Goal: Task Accomplishment & Management: Complete application form

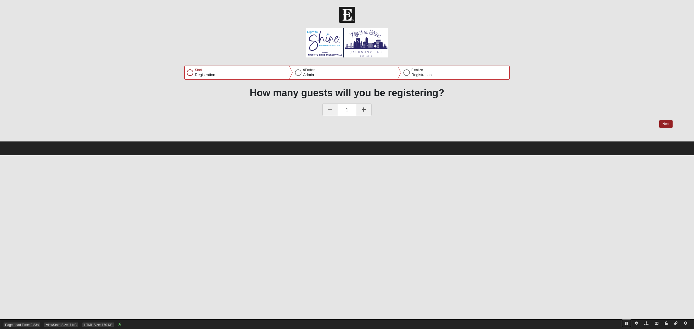
click at [626, 323] on icon at bounding box center [626, 323] width 3 height 3
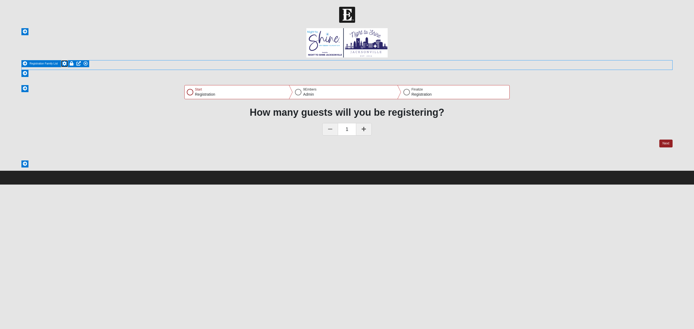
click at [64, 63] on icon at bounding box center [64, 63] width 4 height 4
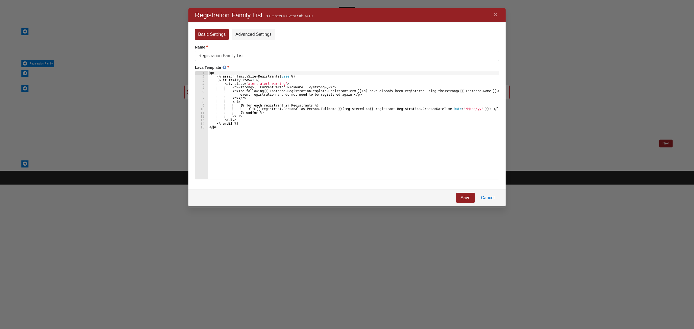
scroll to position [189, 306]
click at [287, 116] on div "< p > {% assign familySize = Registrants | Size %} {% if familySize >= 1 %} < d…" at bounding box center [353, 128] width 291 height 115
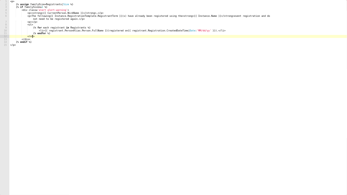
scroll to position [193, 342]
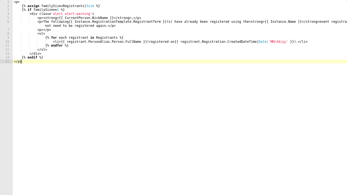
drag, startPoint x: 306, startPoint y: 186, endPoint x: 153, endPoint y: 93, distance: 179.1
click at [153, 93] on div "< p > {% assign familySize = Registrants | Size %} {% if familySize >= 1 %} < d…" at bounding box center [180, 101] width 334 height 203
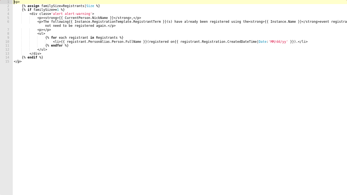
type textarea "<p>"
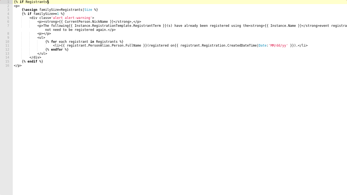
scroll to position [0, 3]
type textarea "</p>"
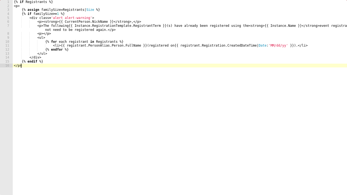
scroll to position [0, 0]
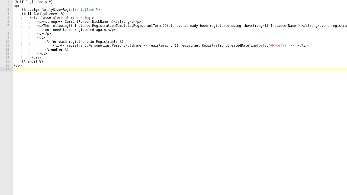
paste textarea "{% endif %}"
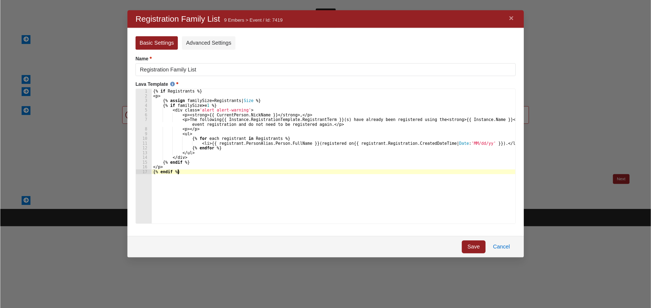
scroll to position [189, 307]
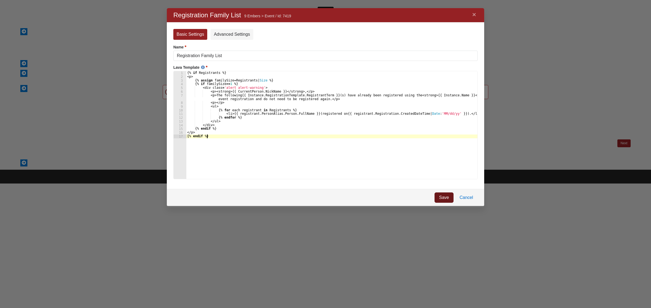
type textarea "{% endif %}"
click at [444, 197] on link "Save" at bounding box center [443, 198] width 19 height 10
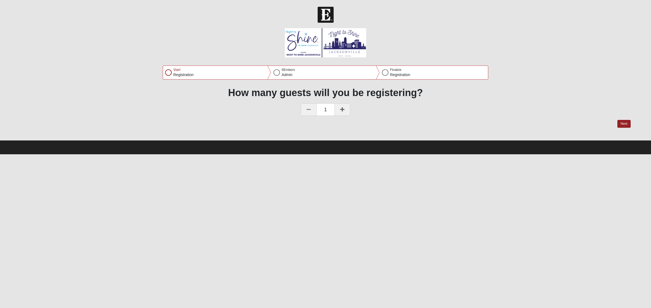
click at [623, 141] on html "Header Login Login Status Hello 9Embers My Account Log Out Navigation Night To …" at bounding box center [325, 77] width 651 height 155
click at [622, 122] on button "Next" at bounding box center [623, 124] width 13 height 8
select select "3"
select select "4"
select select "1986"
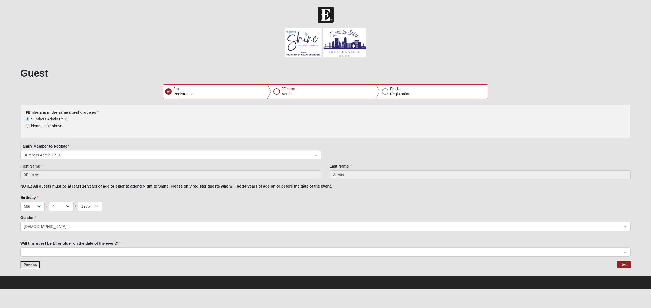
click at [28, 265] on button "Previous" at bounding box center [30, 265] width 20 height 8
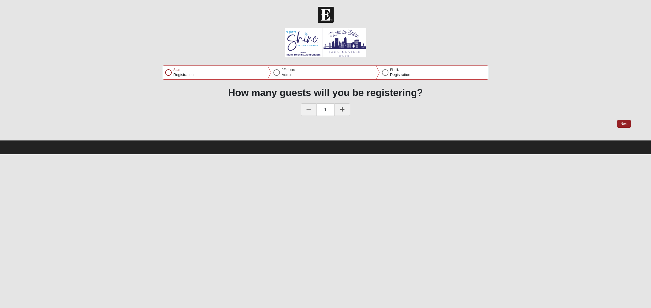
drag, startPoint x: 584, startPoint y: 303, endPoint x: 577, endPoint y: 297, distance: 8.4
click at [584, 303] on icon at bounding box center [582, 302] width 3 height 3
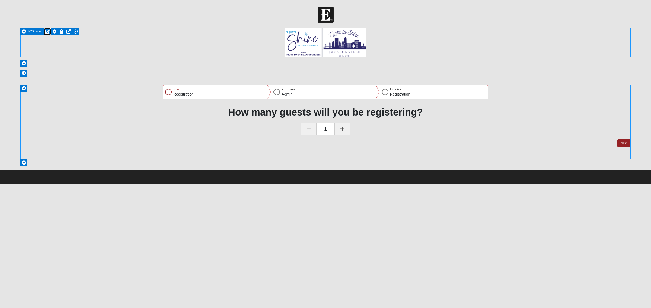
click at [46, 29] on link at bounding box center [47, 31] width 7 height 7
